Goal: Transaction & Acquisition: Purchase product/service

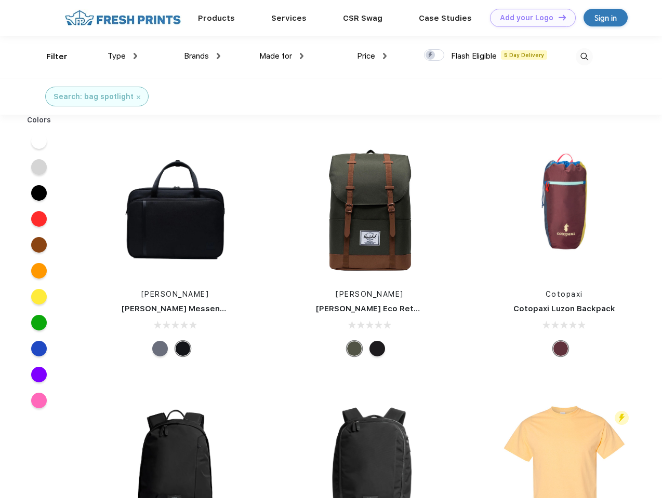
click at [529, 18] on link "Add your Logo Design Tool" at bounding box center [533, 18] width 86 height 18
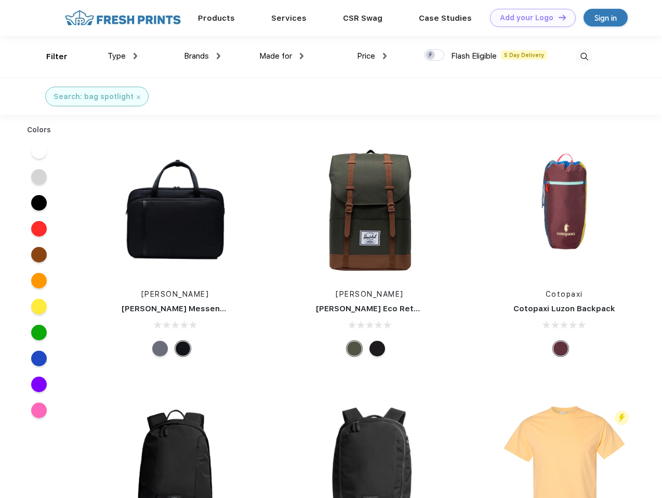
click at [0, 0] on div "Design Tool" at bounding box center [0, 0] width 0 height 0
click at [557, 17] on link "Add your Logo Design Tool" at bounding box center [533, 18] width 86 height 18
click at [50, 57] on div "Filter" at bounding box center [56, 57] width 21 height 12
click at [123, 56] on span "Type" at bounding box center [116, 55] width 18 height 9
click at [202, 56] on span "Brands" at bounding box center [196, 55] width 25 height 9
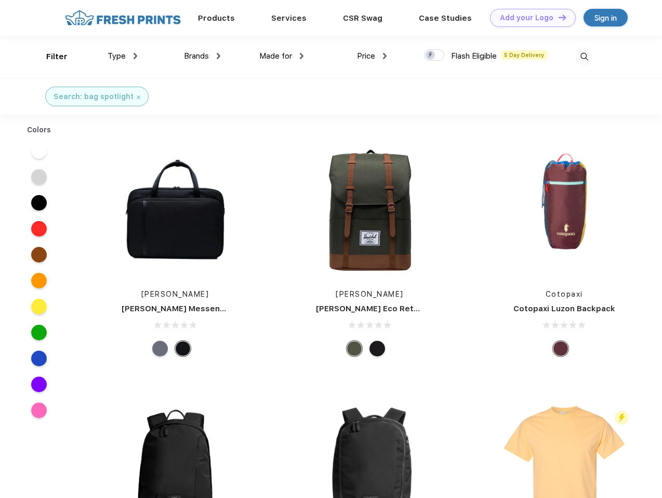
click at [281, 56] on span "Made for" at bounding box center [275, 55] width 33 height 9
click at [372, 56] on span "Price" at bounding box center [366, 55] width 18 height 9
click at [434, 56] on div at bounding box center [434, 54] width 20 height 11
click at [430, 56] on input "checkbox" at bounding box center [427, 52] width 7 height 7
click at [584, 57] on img at bounding box center [583, 56] width 17 height 17
